Goal: Transaction & Acquisition: Purchase product/service

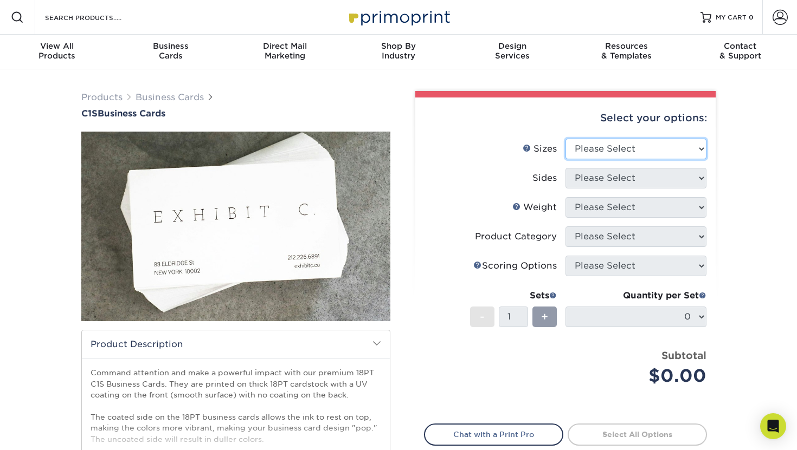
click at [633, 151] on select "Please Select 2" x 3.5" - Standard 2.125" x 3.375" - European 2.5" x 2.5" - Squ…" at bounding box center [635, 149] width 141 height 21
select select "2.00x3.50"
click at [565, 139] on select "Please Select 2" x 3.5" - Standard 2.125" x 3.375" - European 2.5" x 2.5" - Squ…" at bounding box center [635, 149] width 141 height 21
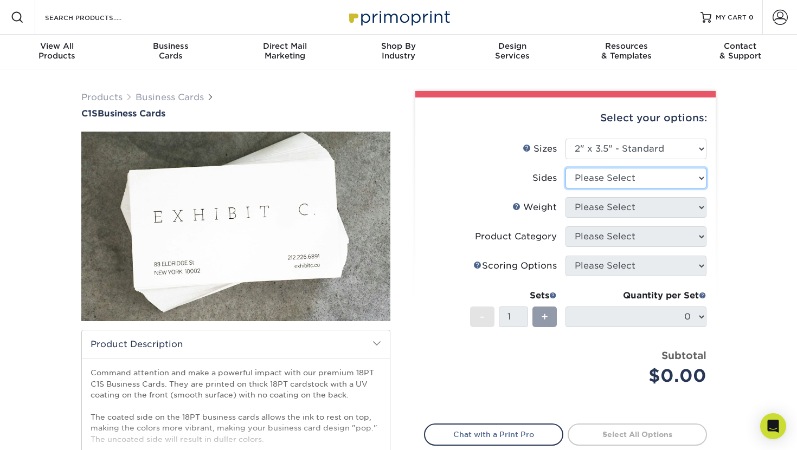
click at [626, 180] on select "Please Select Print Both Sides Print Front Only" at bounding box center [635, 178] width 141 height 21
select select "13abbda7-1d64-4f25-8bb2-c179b224825d"
click at [565, 168] on select "Please Select Print Both Sides Print Front Only" at bounding box center [635, 178] width 141 height 21
click at [631, 206] on select "Please Select 18PT C1S" at bounding box center [635, 207] width 141 height 21
select select "18PTC1S"
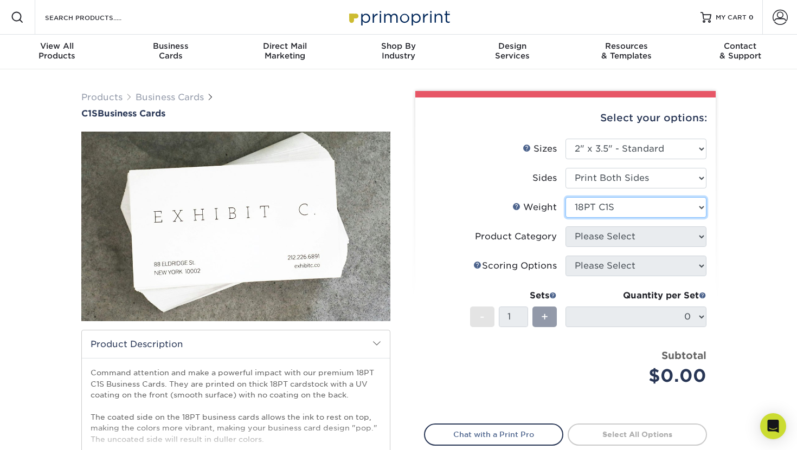
click at [565, 197] on select "Please Select 18PT C1S" at bounding box center [635, 207] width 141 height 21
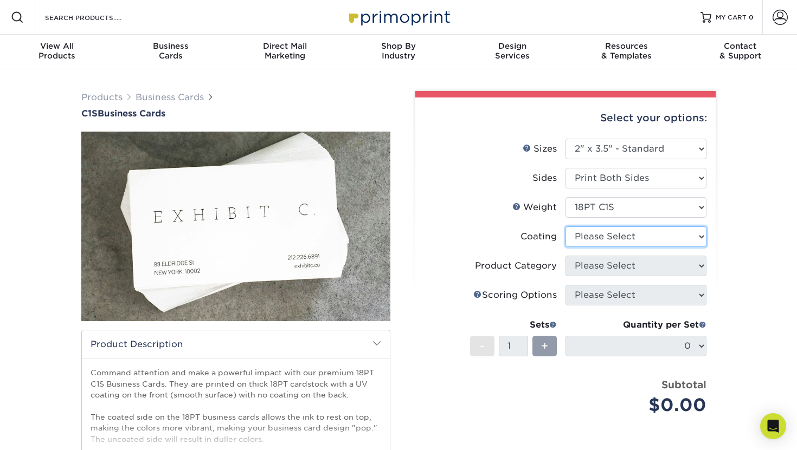
click at [628, 232] on select at bounding box center [635, 236] width 141 height 21
click at [565, 226] on select at bounding box center [635, 236] width 141 height 21
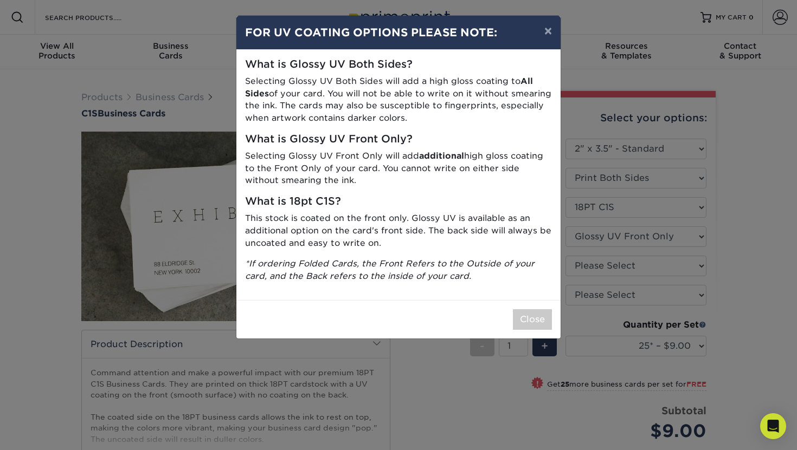
click at [504, 131] on div "What is Glossy UV Both Sides? Selecting Glossy UV Both Sides will add a high gl…" at bounding box center [398, 175] width 324 height 250
click at [548, 36] on button "×" at bounding box center [547, 31] width 25 height 30
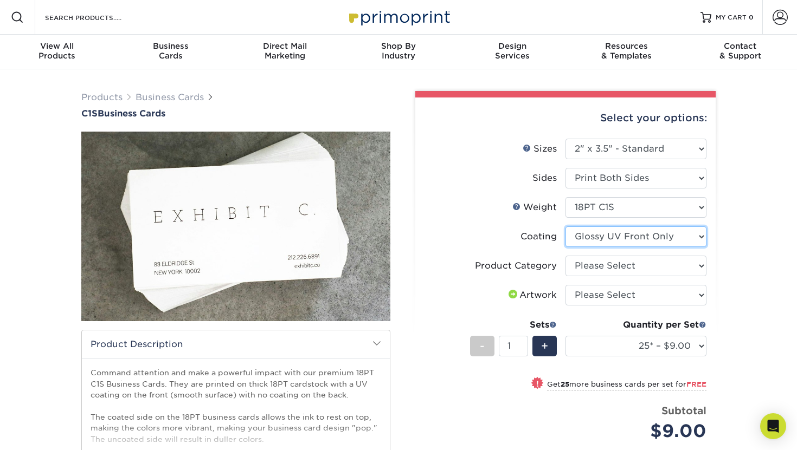
click at [627, 238] on select at bounding box center [635, 236] width 141 height 21
select select "-1"
click at [565, 226] on select at bounding box center [635, 236] width 141 height 21
select select
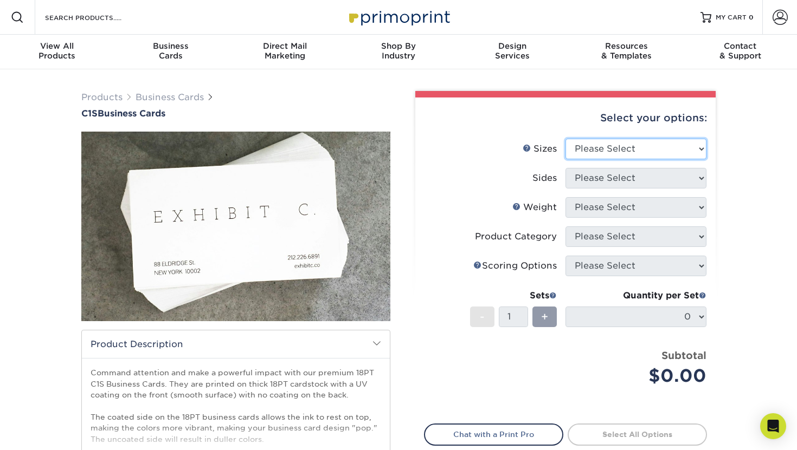
click at [631, 148] on select "Please Select 2" x 3.5" - Standard 2.125" x 3.375" - European 2.5" x 2.5" - Squ…" at bounding box center [635, 149] width 141 height 21
select select "2.00x3.50"
click at [565, 139] on select "Please Select 2" x 3.5" - Standard 2.125" x 3.375" - European 2.5" x 2.5" - Squ…" at bounding box center [635, 149] width 141 height 21
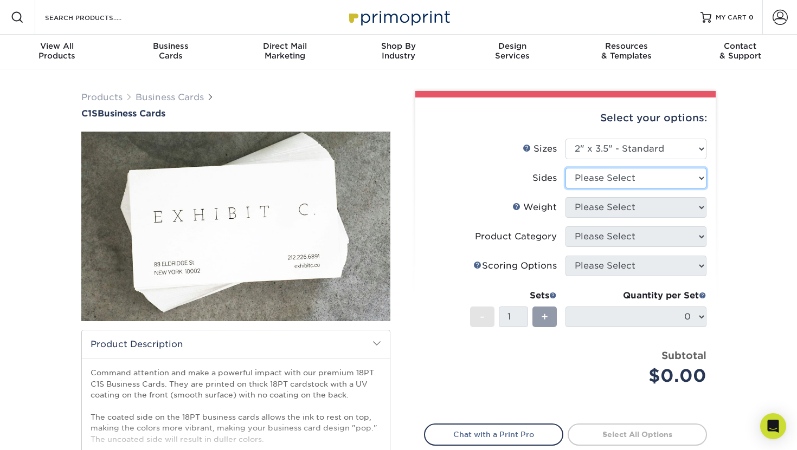
click at [630, 182] on select "Please Select Print Both Sides Print Front Only" at bounding box center [635, 178] width 141 height 21
select select "13abbda7-1d64-4f25-8bb2-c179b224825d"
click at [565, 168] on select "Please Select Print Both Sides Print Front Only" at bounding box center [635, 178] width 141 height 21
click at [626, 202] on select "Please Select 18PT C1S" at bounding box center [635, 207] width 141 height 21
select select "18PTC1S"
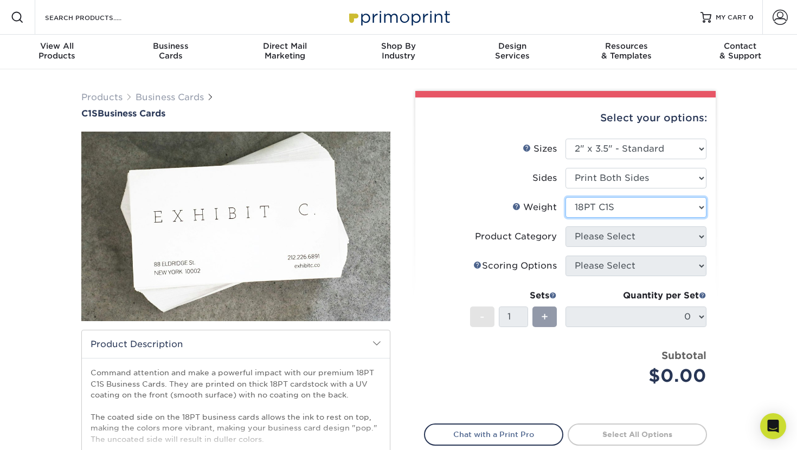
click at [565, 197] on select "Please Select 18PT C1S" at bounding box center [635, 207] width 141 height 21
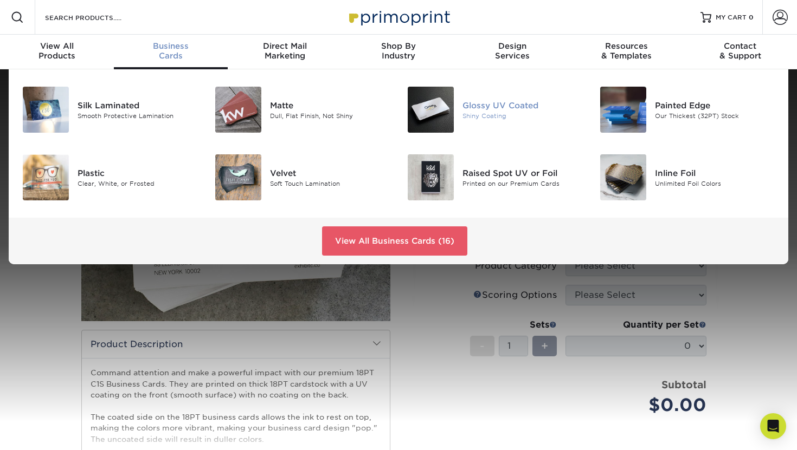
click at [492, 107] on div "Glossy UV Coated" at bounding box center [522, 105] width 120 height 12
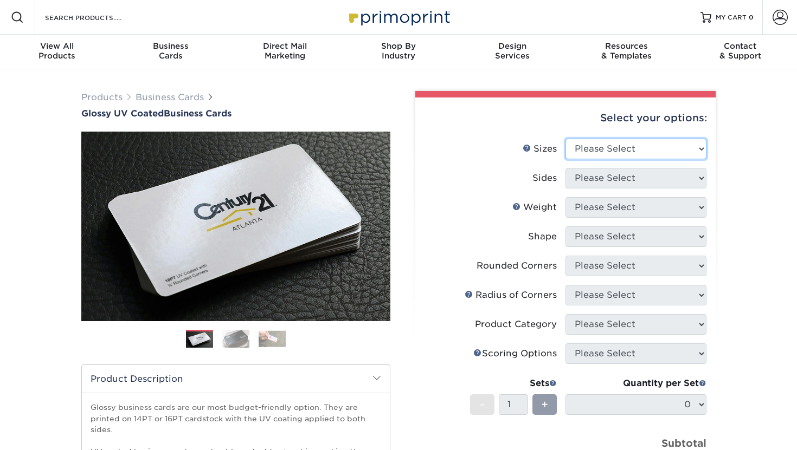
click at [643, 150] on select "Please Select 1.5" x 3.5" - Mini 1.75" x 3.5" - Mini 2" x 2" - Square 2" x 3" -…" at bounding box center [635, 149] width 141 height 21
select select "2.00x3.50"
click at [565, 139] on select "Please Select 1.5" x 3.5" - Mini 1.75" x 3.5" - Mini 2" x 2" - Square 2" x 3" -…" at bounding box center [635, 149] width 141 height 21
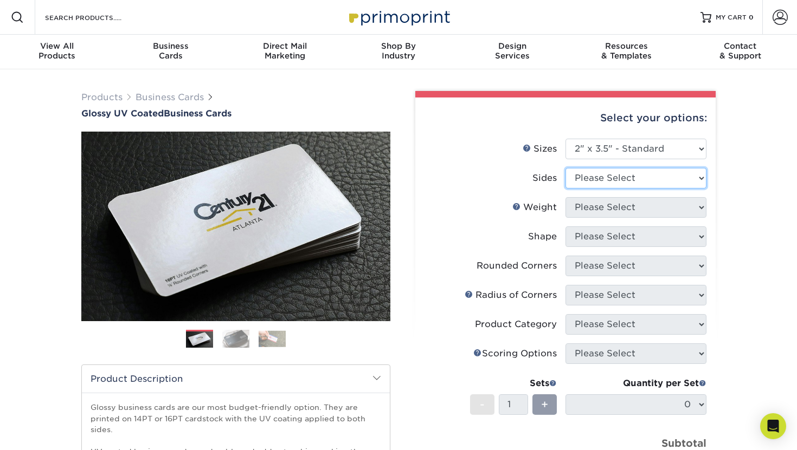
click at [641, 175] on select "Please Select Print Both Sides Print Front Only" at bounding box center [635, 178] width 141 height 21
select select "13abbda7-1d64-4f25-8bb2-c179b224825d"
click at [565, 168] on select "Please Select Print Both Sides Print Front Only" at bounding box center [635, 178] width 141 height 21
click at [638, 204] on select "Please Select 16PT 14PT" at bounding box center [635, 207] width 141 height 21
